Goal: Task Accomplishment & Management: Use online tool/utility

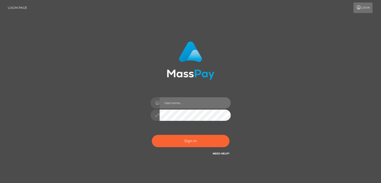
click at [192, 103] on input "text" at bounding box center [195, 102] width 71 height 11
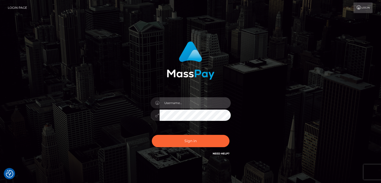
click at [188, 107] on input "text" at bounding box center [195, 102] width 71 height 11
type input "faisal_uplift"
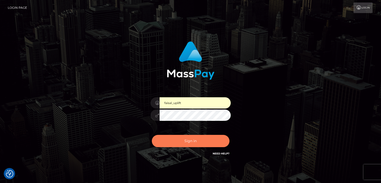
click at [190, 142] on button "Sign in" at bounding box center [191, 141] width 78 height 12
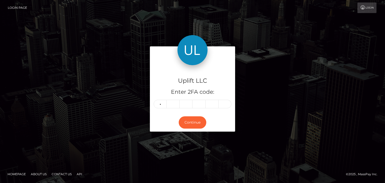
type input "8"
type input "2"
type input "8"
type input "2"
type input "6"
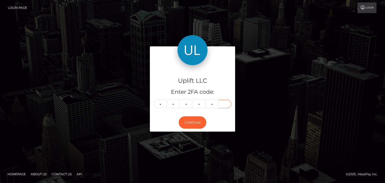
type input "7"
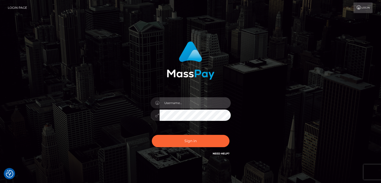
click at [198, 101] on input "text" at bounding box center [195, 102] width 71 height 11
type input "faisal_uplift"
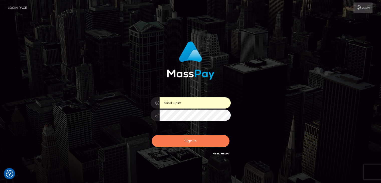
click at [193, 144] on button "Sign in" at bounding box center [191, 141] width 78 height 12
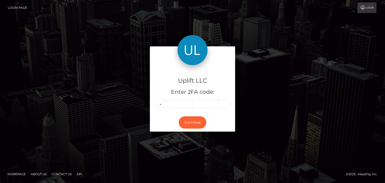
type input "9"
type input "0"
type input "8"
type input "1"
type input "4"
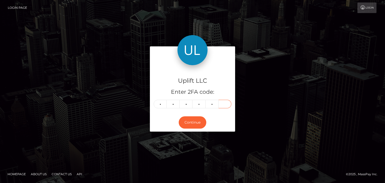
type input "9"
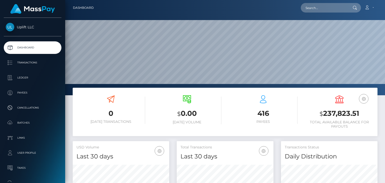
scroll to position [89, 96]
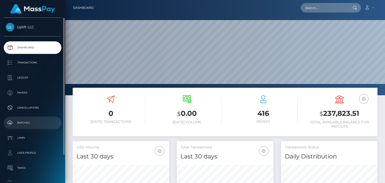
click at [24, 125] on p "Batches" at bounding box center [33, 123] width 54 height 8
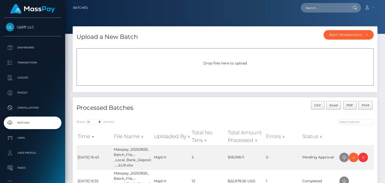
click at [211, 65] on span "Drop files here to upload" at bounding box center [225, 63] width 44 height 5
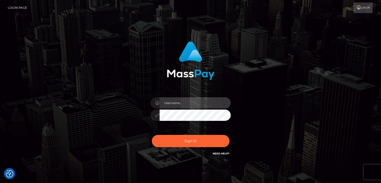
click at [181, 103] on input "text" at bounding box center [195, 102] width 71 height 11
type input "faisal_uplift"
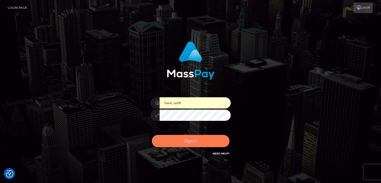
click at [194, 143] on button "Sign in" at bounding box center [191, 141] width 78 height 12
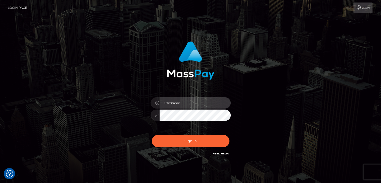
click at [180, 104] on input "text" at bounding box center [195, 102] width 71 height 11
click at [200, 101] on input "text" at bounding box center [195, 102] width 71 height 11
type input "faisal_uplift"
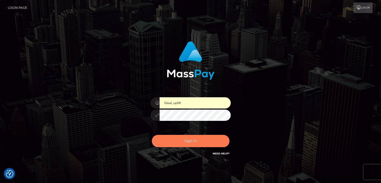
click at [189, 142] on button "Sign in" at bounding box center [191, 141] width 78 height 12
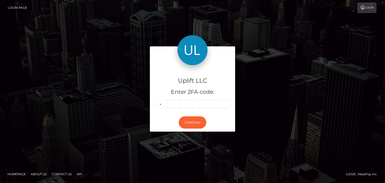
type input "5"
type input "1"
type input "4"
type input "5"
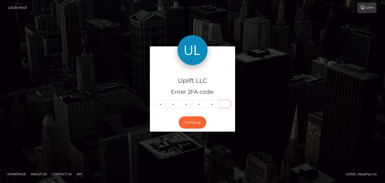
type input "5"
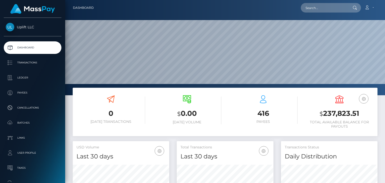
scroll to position [89, 96]
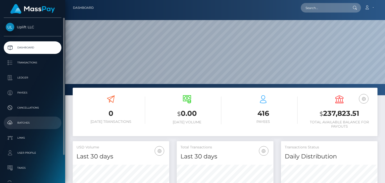
click at [23, 123] on p "Batches" at bounding box center [33, 123] width 54 height 8
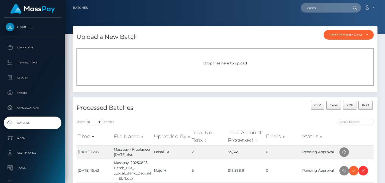
click at [381, 51] on div "Upload a New Batch Batch Template Download AED payout ARS payout AUD payout BRL…" at bounding box center [225, 61] width 312 height 71
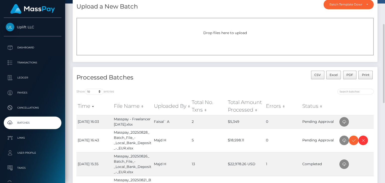
scroll to position [38, 0]
